Goal: Browse casually: Explore the website without a specific task or goal

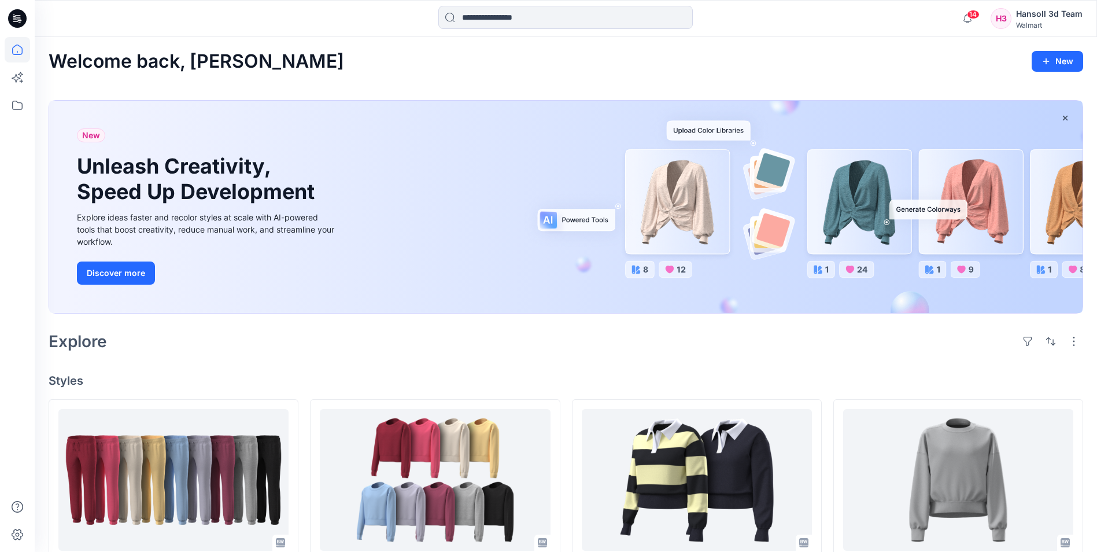
scroll to position [463, 0]
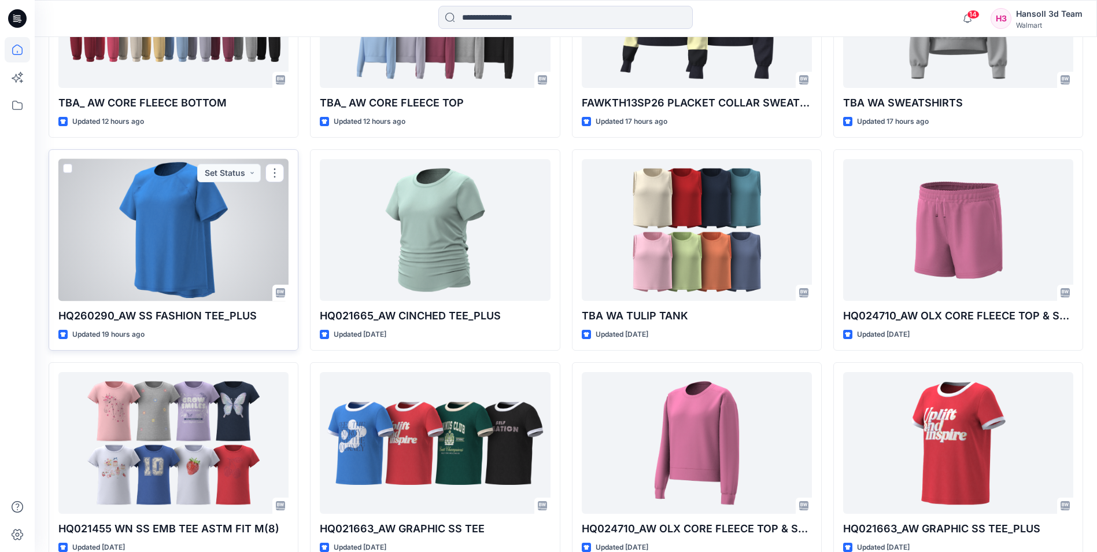
click at [168, 244] on div at bounding box center [173, 230] width 230 height 142
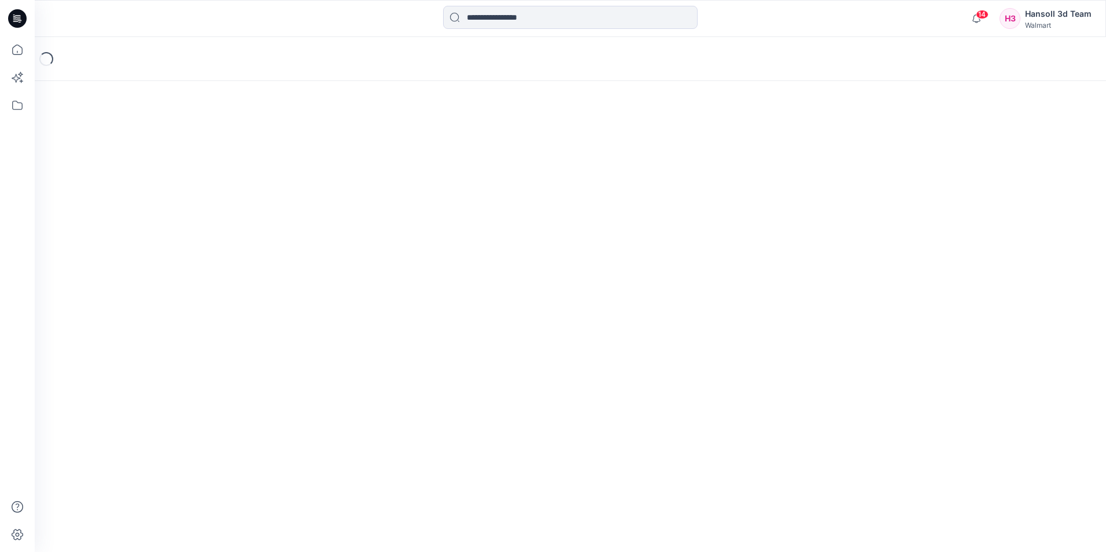
click at [510, 168] on div "Loading..." at bounding box center [570, 294] width 1071 height 515
click at [722, 228] on div "Loading..." at bounding box center [570, 294] width 1071 height 515
drag, startPoint x: 611, startPoint y: 255, endPoint x: 596, endPoint y: 191, distance: 65.4
click at [611, 246] on div "Loading..." at bounding box center [570, 294] width 1071 height 515
click at [687, 238] on div "Loading..." at bounding box center [570, 294] width 1071 height 515
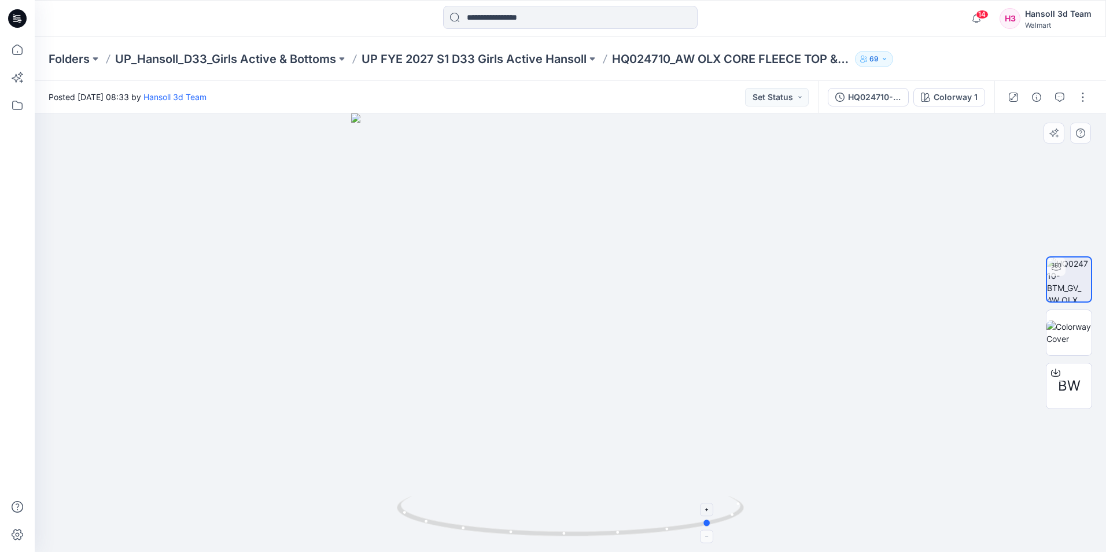
drag, startPoint x: 539, startPoint y: 537, endPoint x: 678, endPoint y: 533, distance: 138.9
click at [680, 536] on icon at bounding box center [572, 517] width 350 height 43
click at [957, 342] on div at bounding box center [570, 332] width 1071 height 438
